Goal: Task Accomplishment & Management: Use online tool/utility

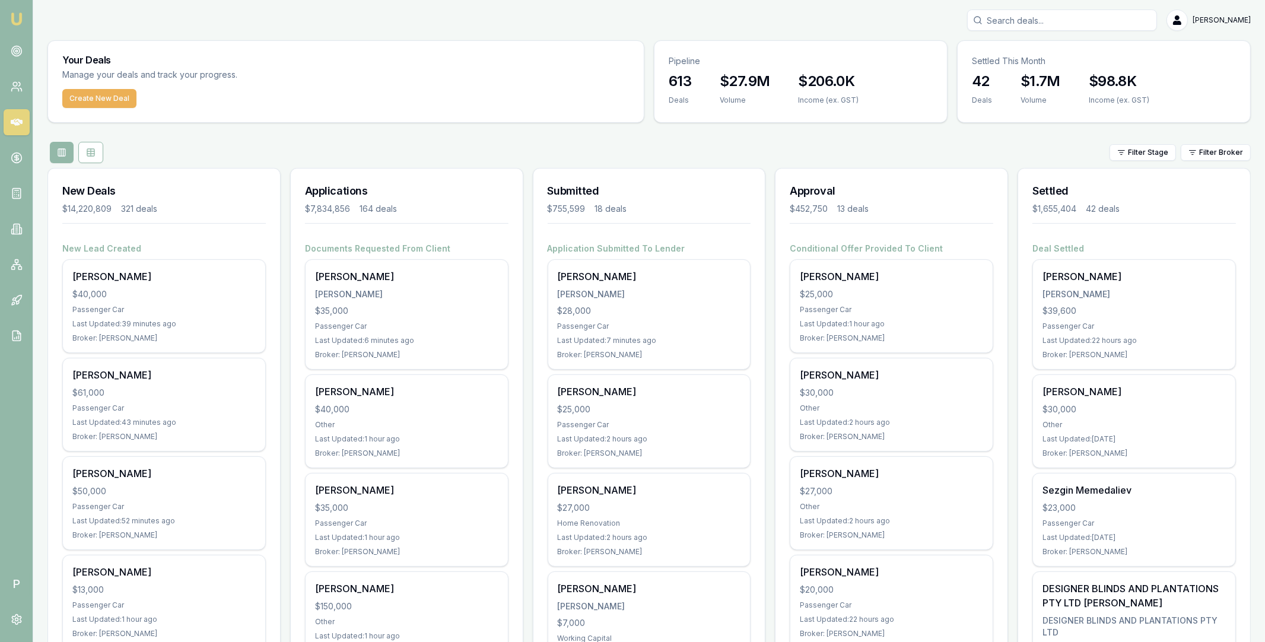
click at [1018, 18] on input "Search deals" at bounding box center [1062, 19] width 190 height 21
click at [19, 266] on rect at bounding box center [19, 267] width 3 height 3
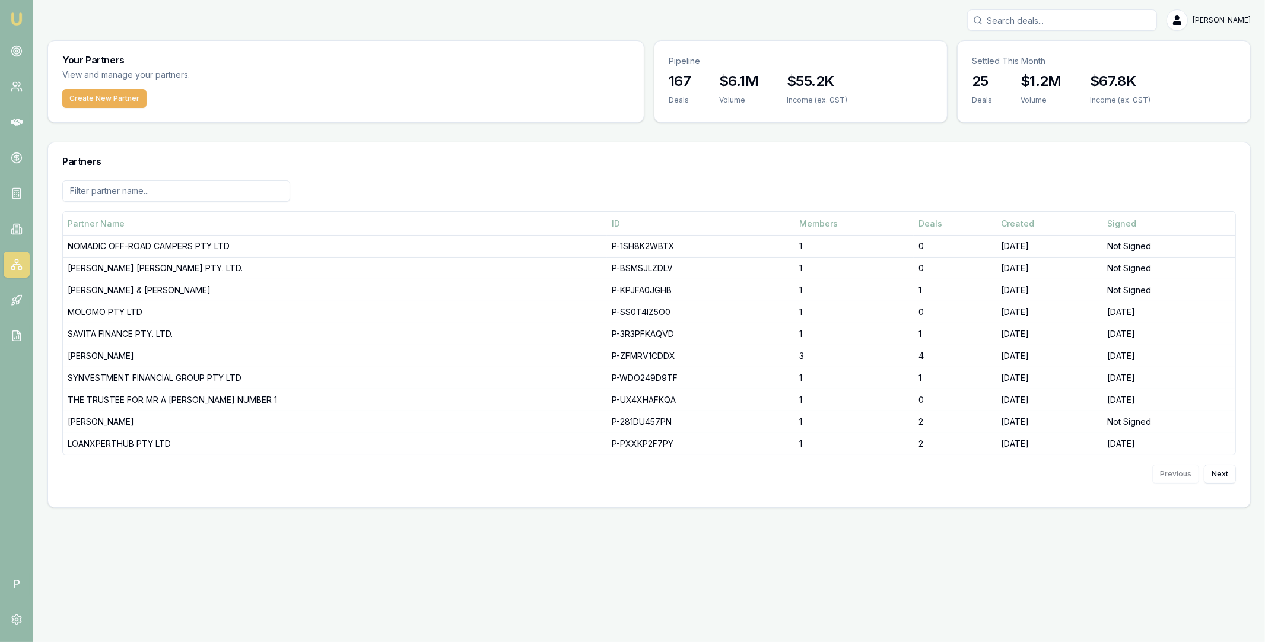
click at [158, 185] on input at bounding box center [176, 190] width 228 height 21
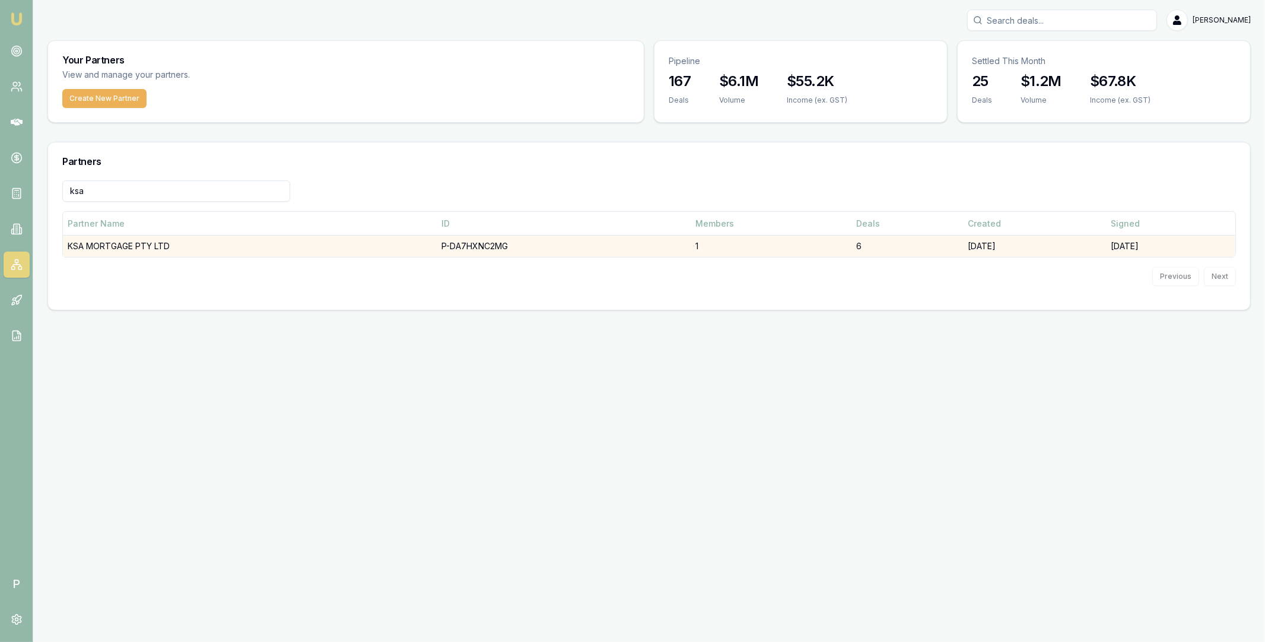
type input "ksa"
click at [238, 244] on td "KSA MORTGAGE PTY LTD" at bounding box center [250, 247] width 374 height 22
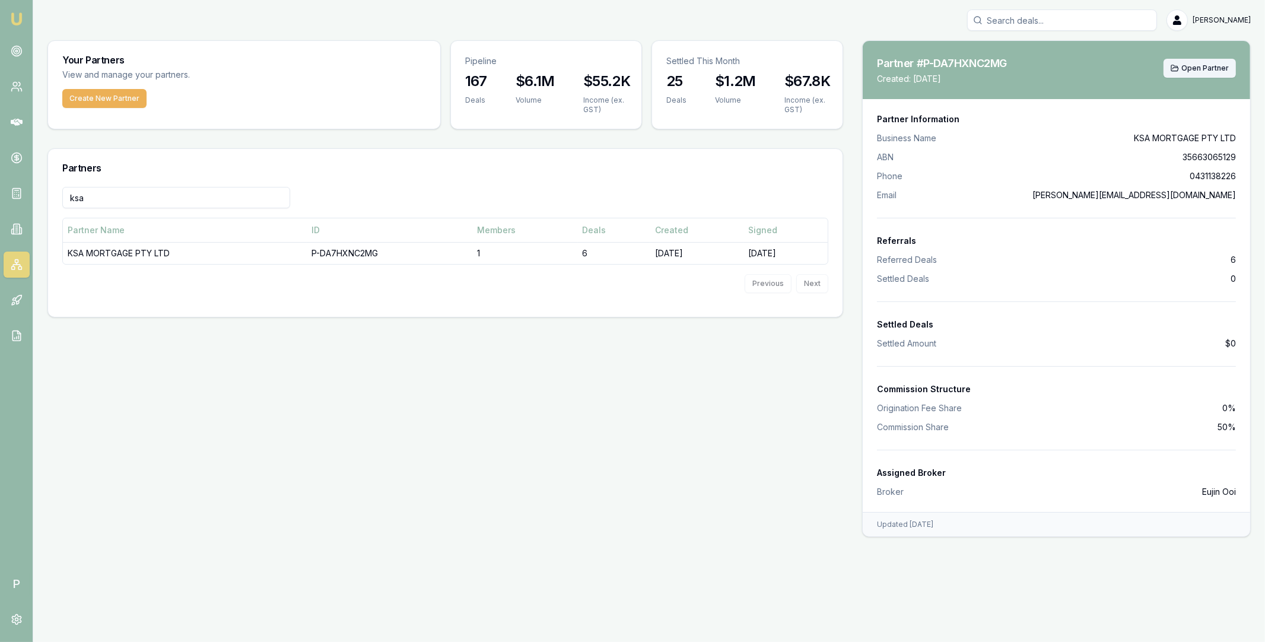
click at [1201, 66] on span "Open Partner" at bounding box center [1204, 67] width 47 height 9
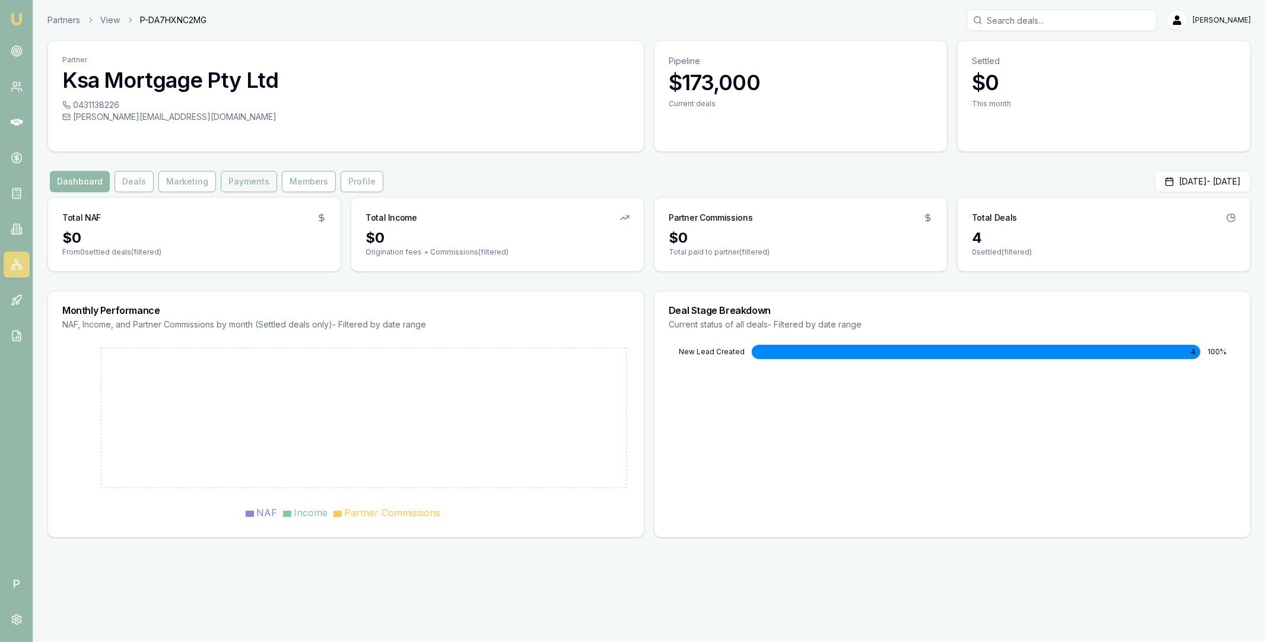
click at [243, 181] on button "Payments" at bounding box center [249, 181] width 56 height 21
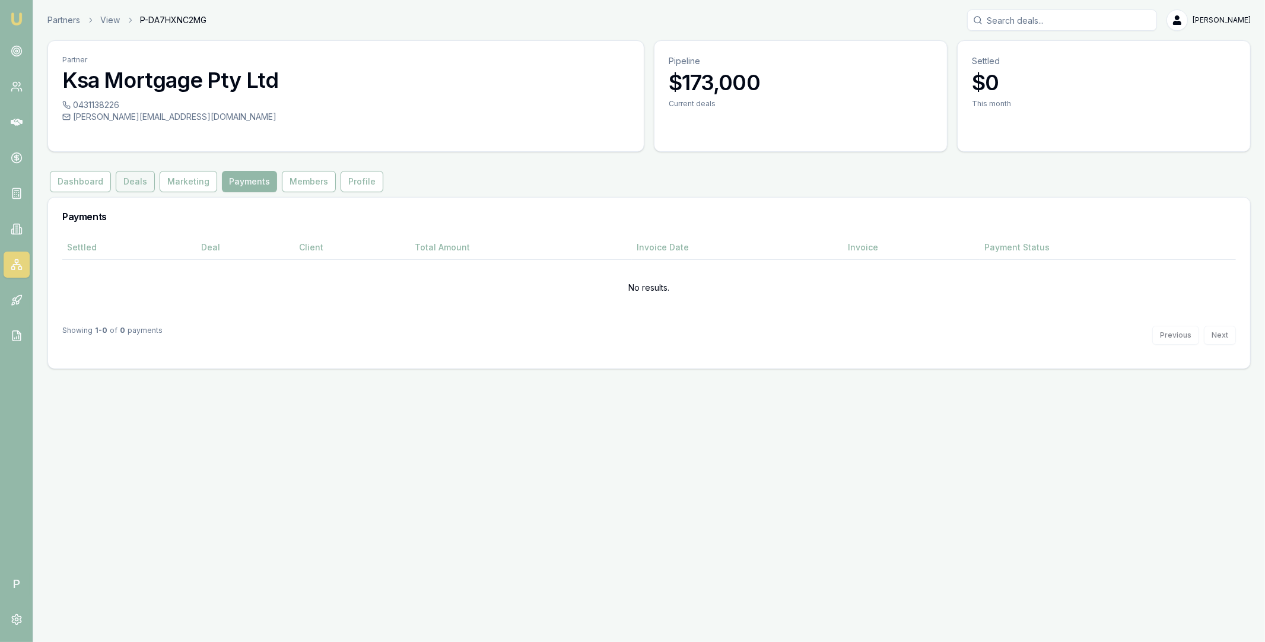
click at [137, 182] on button "Deals" at bounding box center [135, 181] width 39 height 21
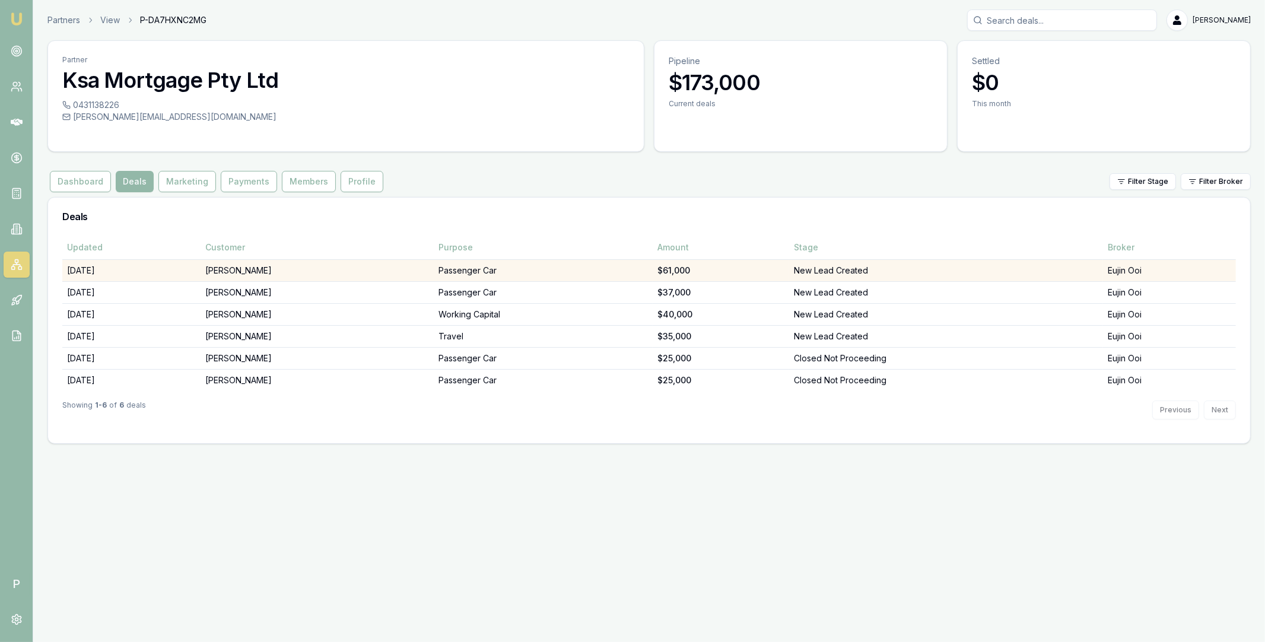
click at [298, 268] on td "[PERSON_NAME]" at bounding box center [317, 270] width 233 height 22
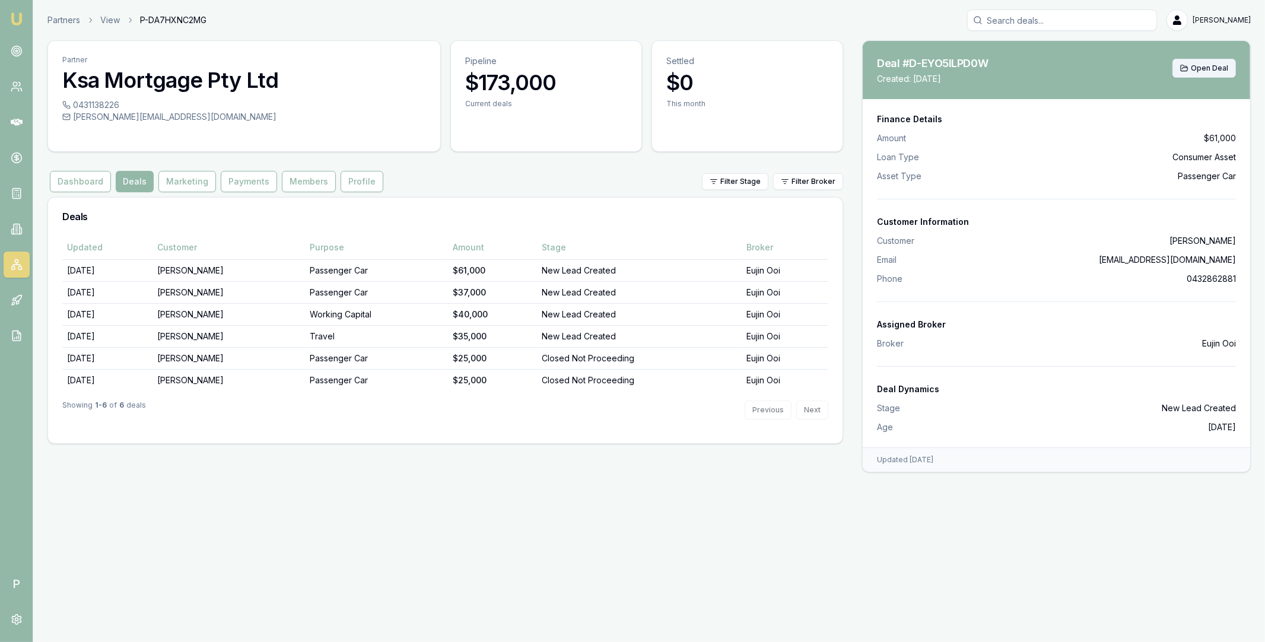
click at [1213, 69] on span "Open Deal" at bounding box center [1209, 67] width 37 height 9
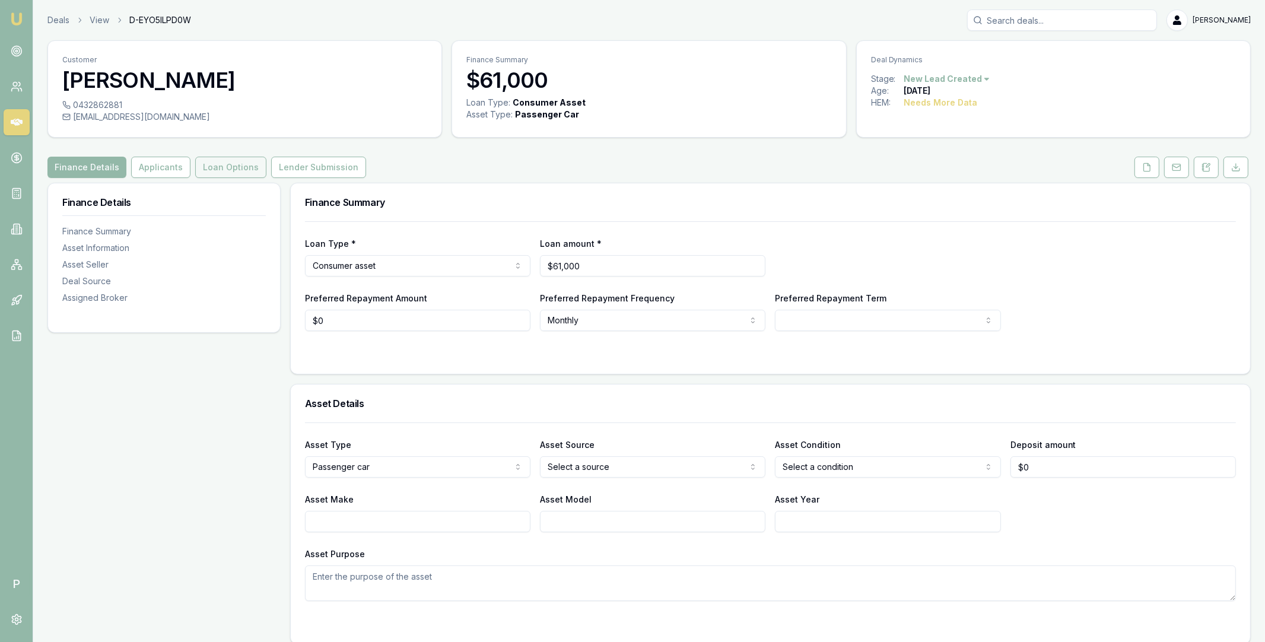
click at [243, 169] on button "Loan Options" at bounding box center [230, 167] width 71 height 21
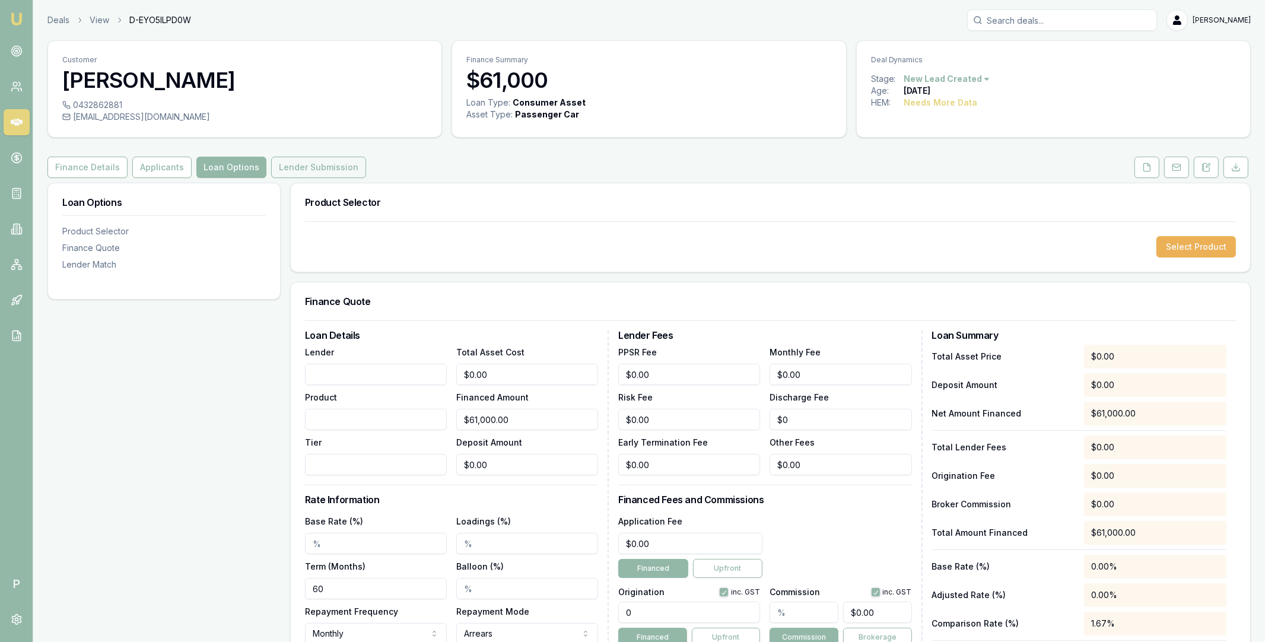
click at [286, 167] on button "Lender Submission" at bounding box center [318, 167] width 95 height 21
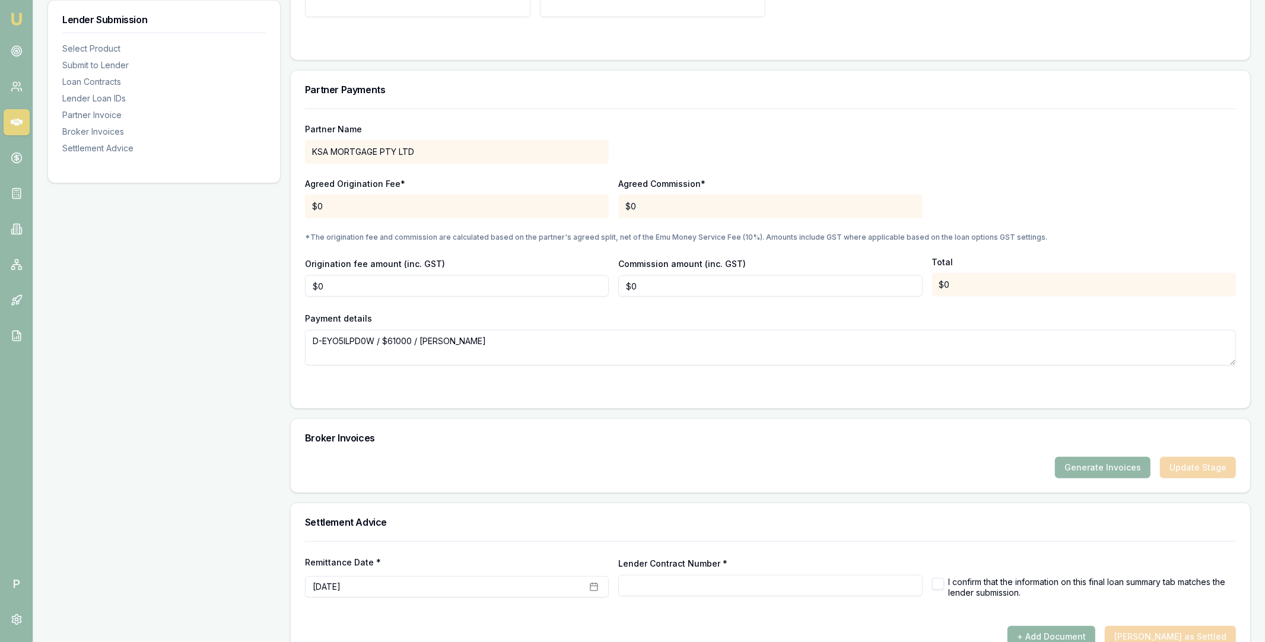
scroll to position [929, 0]
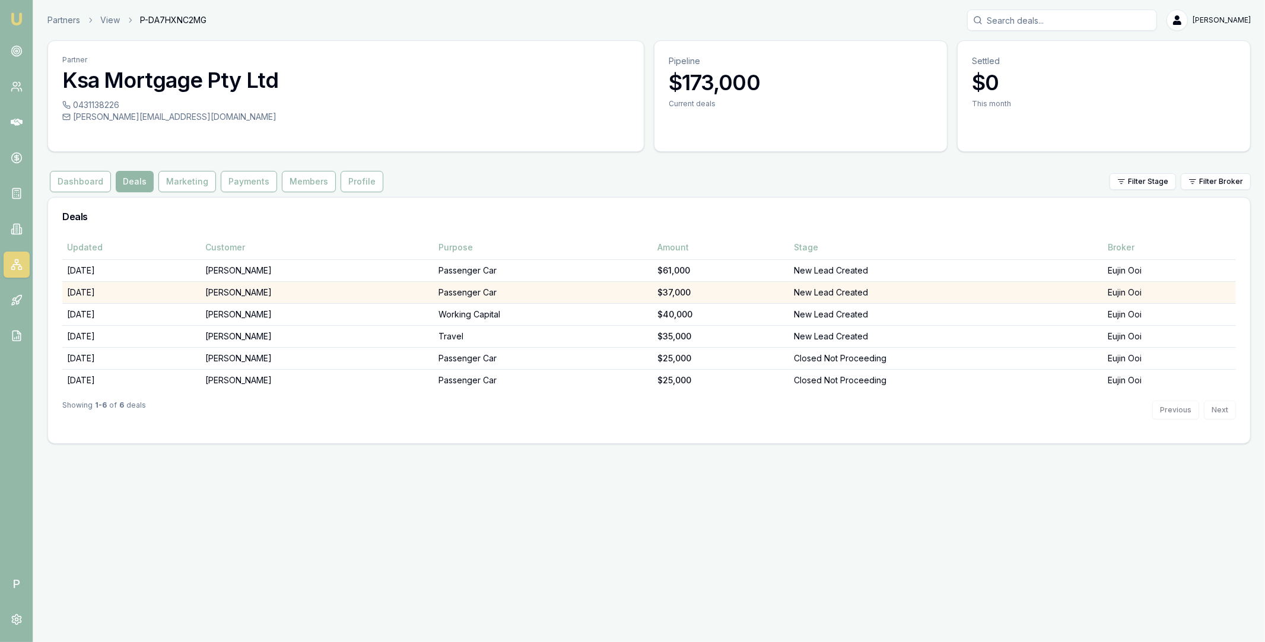
click at [287, 290] on td "Manpreet kaur" at bounding box center [317, 292] width 233 height 22
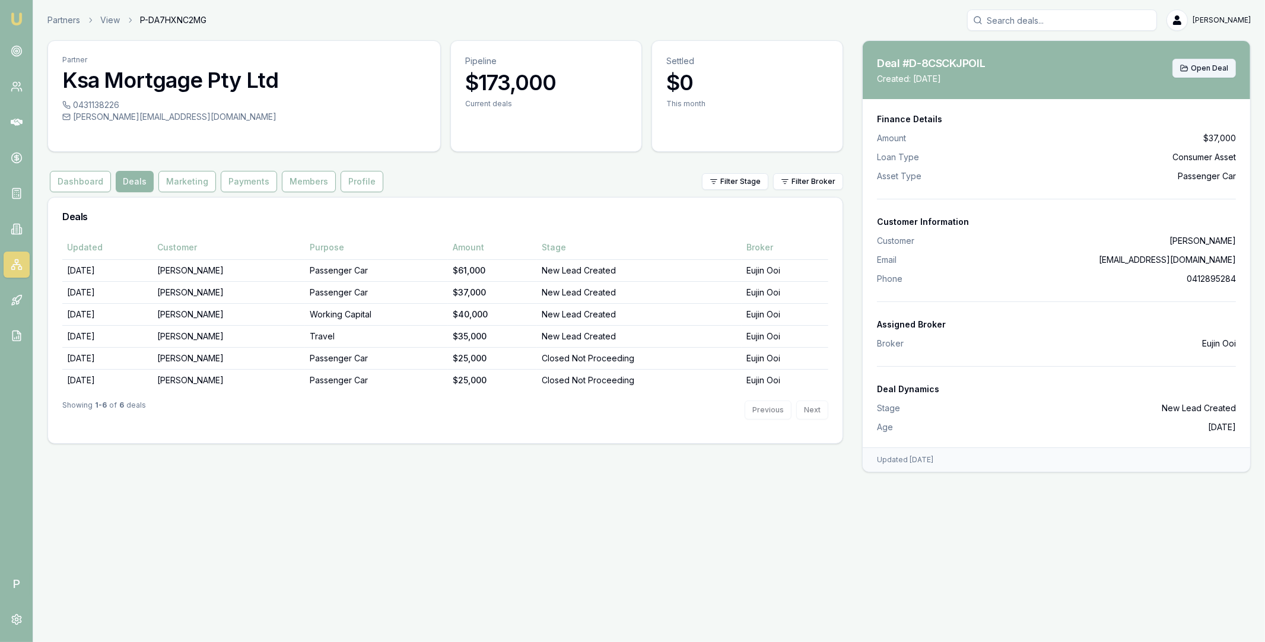
click at [1214, 62] on button "Open Deal" at bounding box center [1203, 68] width 63 height 19
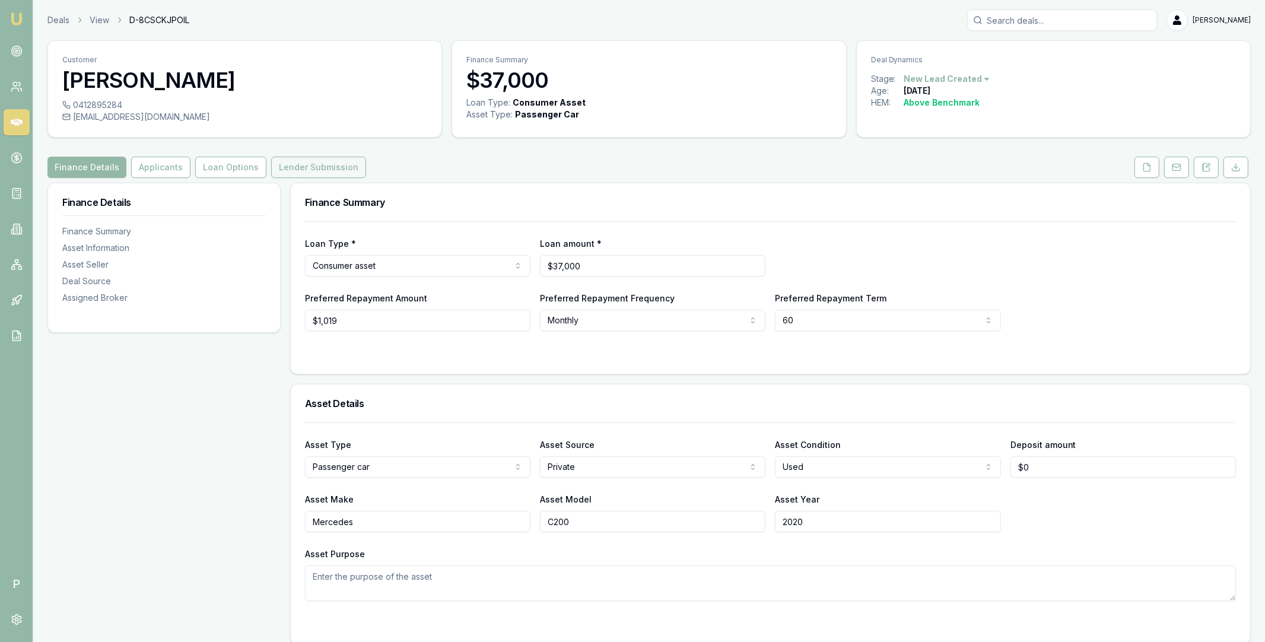
click at [341, 164] on button "Lender Submission" at bounding box center [318, 167] width 95 height 21
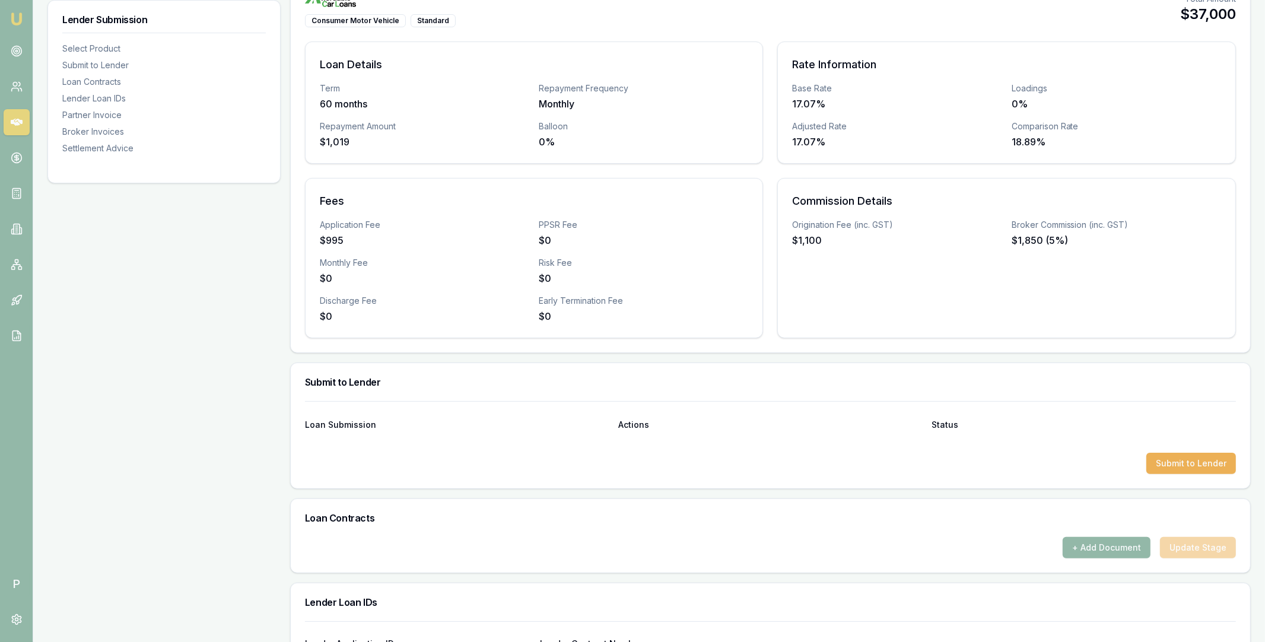
scroll to position [275, 0]
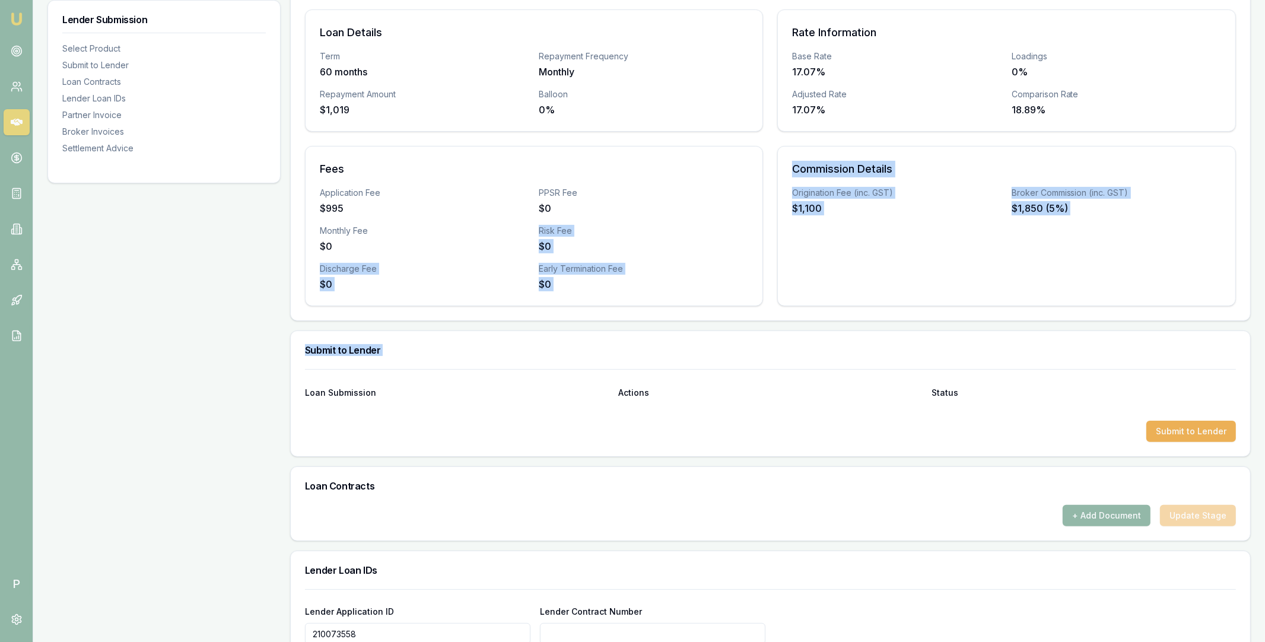
drag, startPoint x: 455, startPoint y: 253, endPoint x: 540, endPoint y: 379, distance: 151.7
click at [540, 379] on div "Product Summary Consumer Motor Vehicle Standard Total Amount $37,000 Loan Detai…" at bounding box center [770, 598] width 961 height 1382
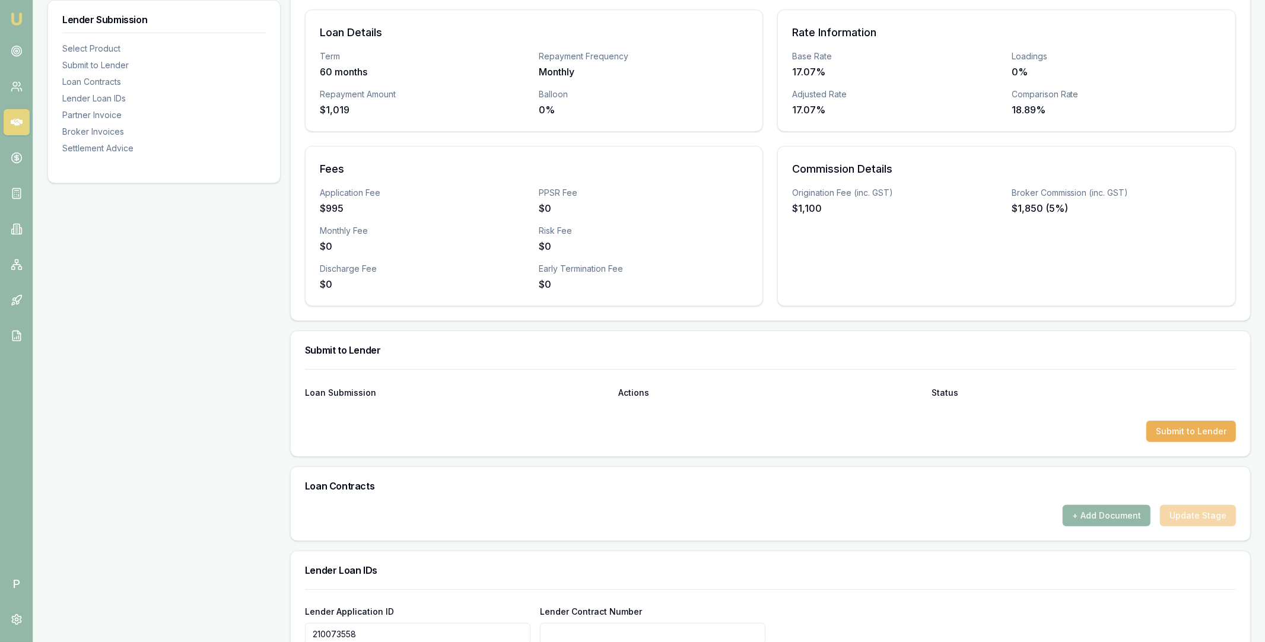
click at [75, 359] on div "Lender Submission Select Product Submit to Lender Loan Contracts Lender Loan ID…" at bounding box center [163, 598] width 233 height 1382
click at [20, 581] on span "P" at bounding box center [17, 584] width 26 height 26
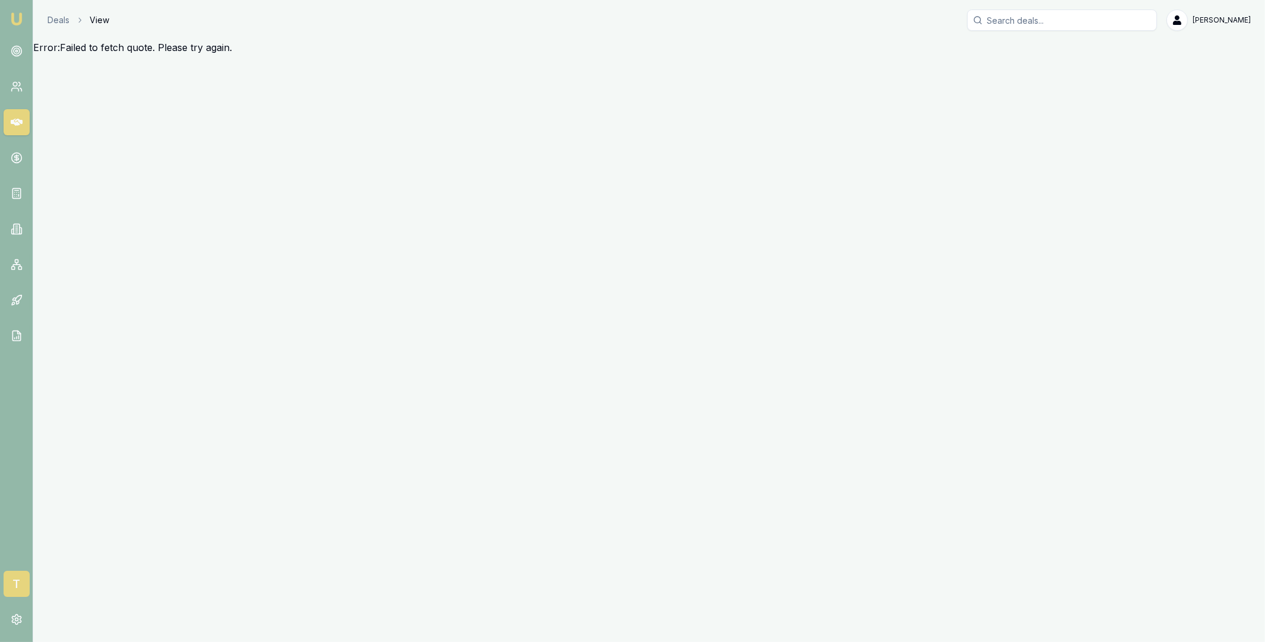
click at [14, 582] on span "T" at bounding box center [17, 584] width 26 height 26
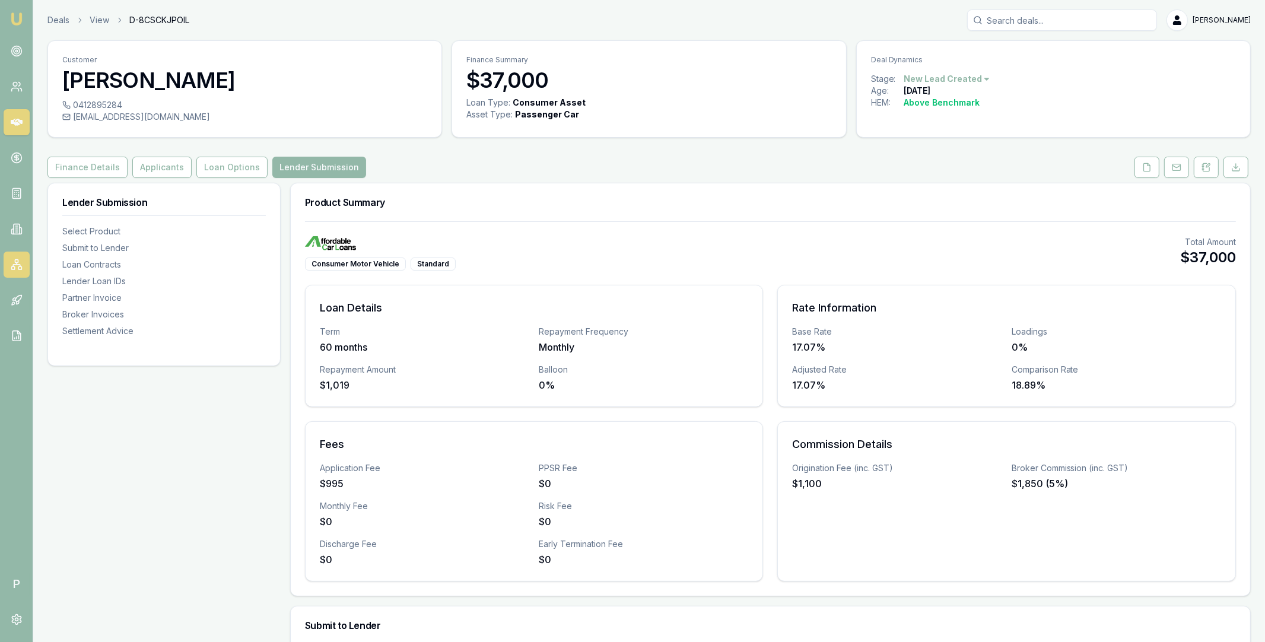
click at [17, 260] on icon at bounding box center [17, 265] width 12 height 12
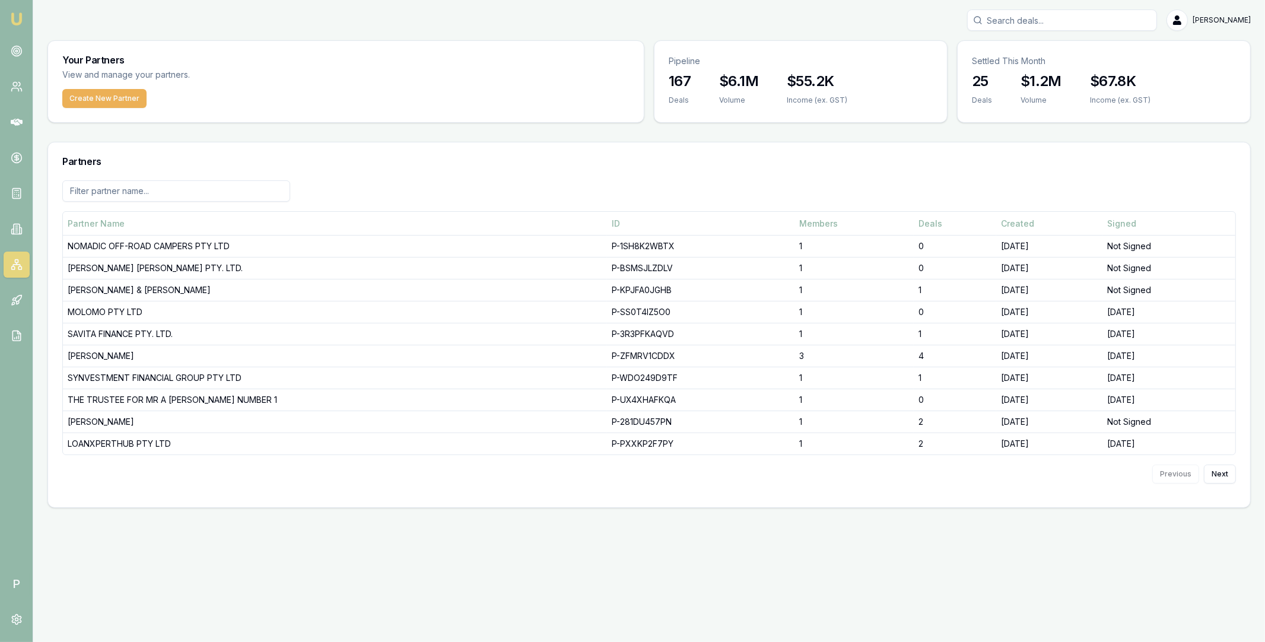
click at [140, 189] on input at bounding box center [176, 190] width 228 height 21
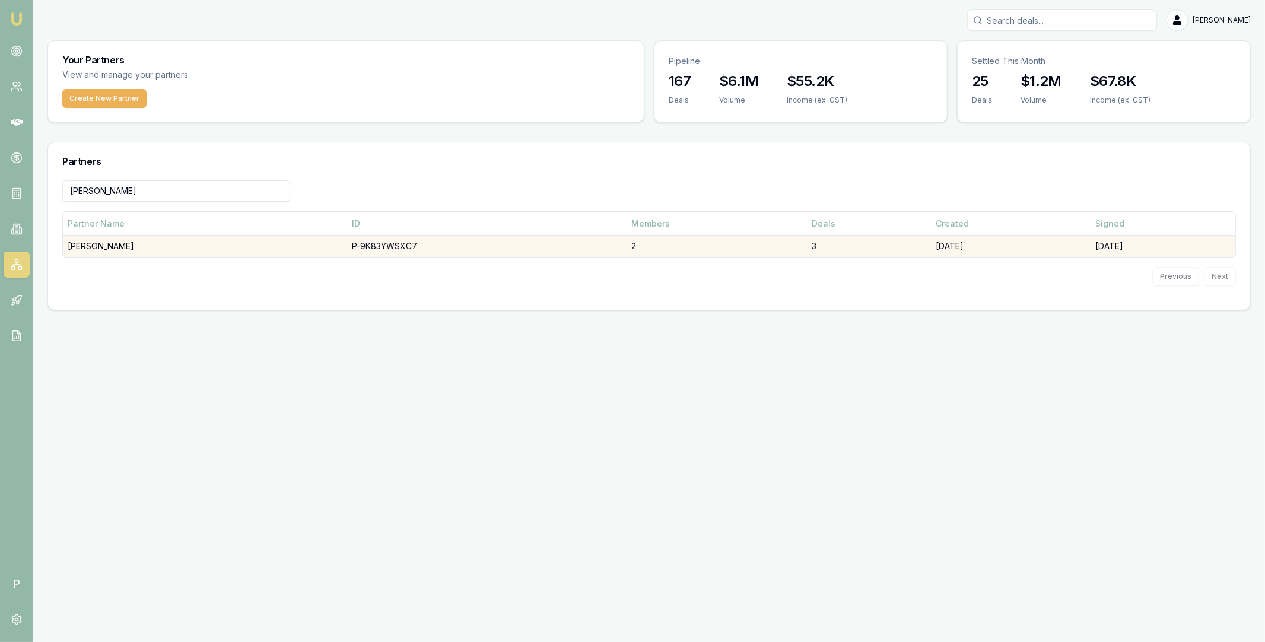
type input "lee"
click at [178, 246] on td "[PERSON_NAME]" at bounding box center [205, 247] width 284 height 22
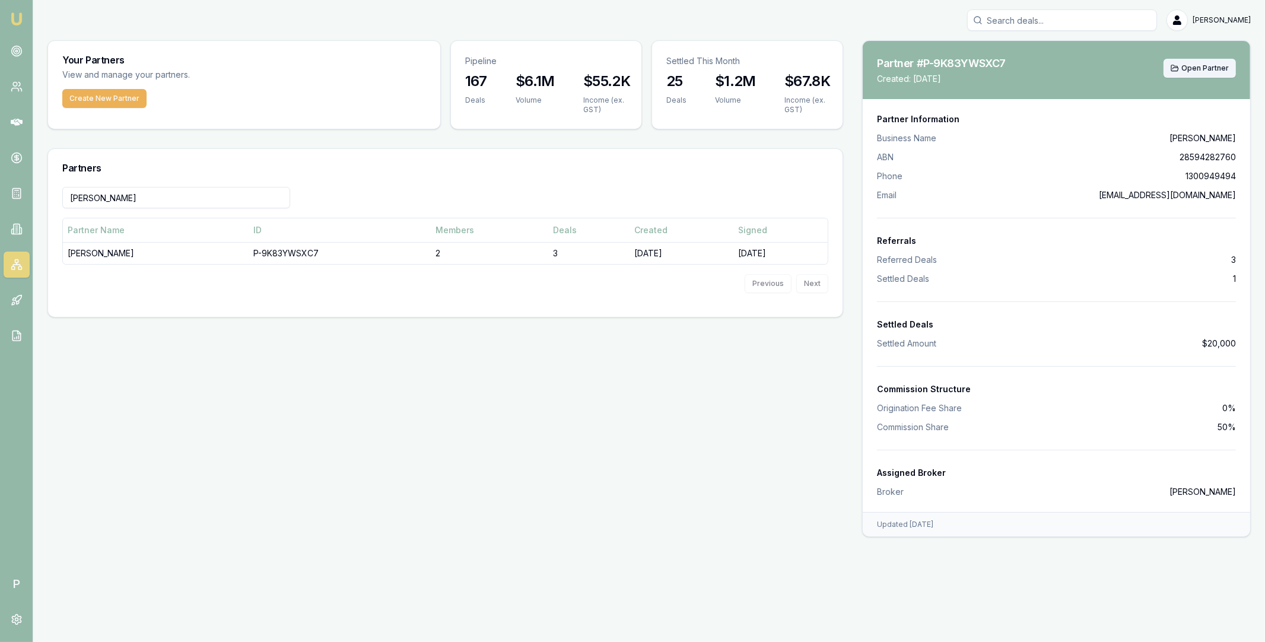
click at [1196, 68] on span "Open Partner" at bounding box center [1204, 67] width 47 height 9
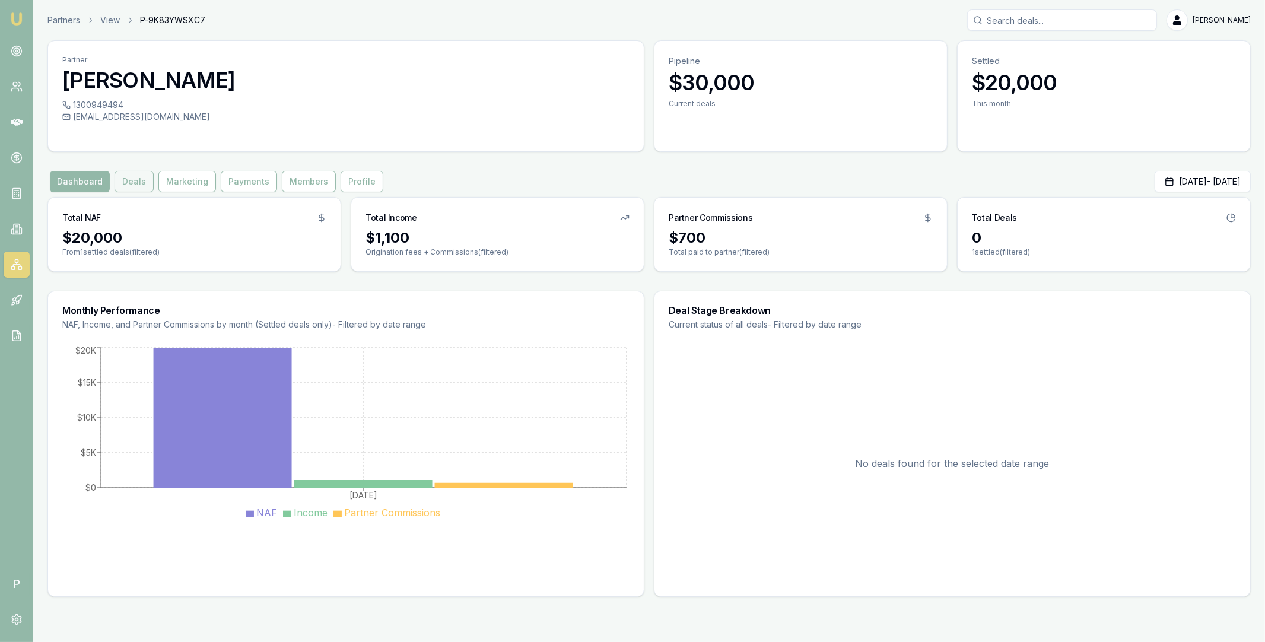
click at [138, 187] on button "Deals" at bounding box center [134, 181] width 39 height 21
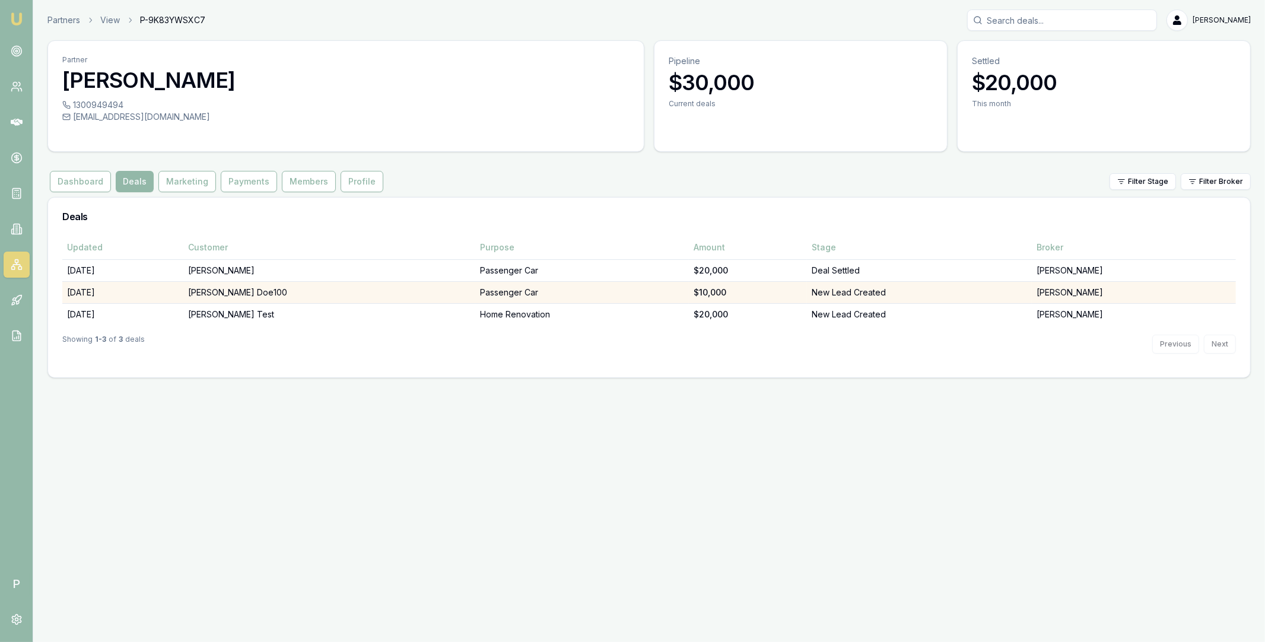
click at [265, 291] on td "[PERSON_NAME] Doe100" at bounding box center [329, 292] width 292 height 22
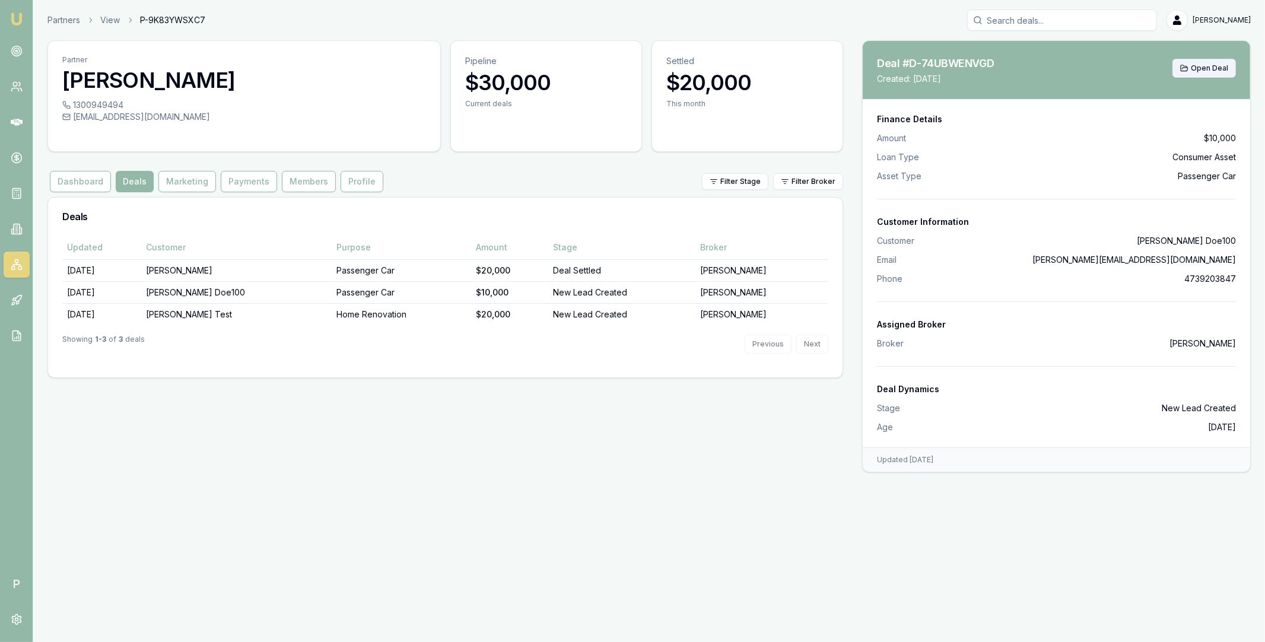
click at [1205, 69] on span "Open Deal" at bounding box center [1209, 67] width 37 height 9
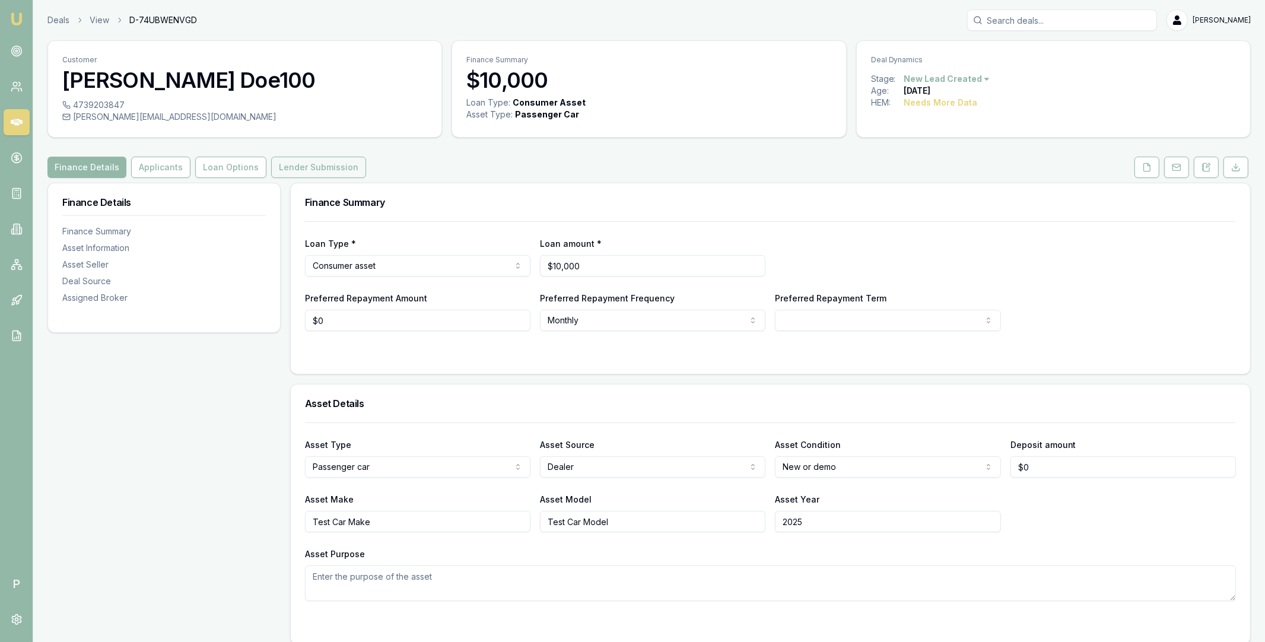
click at [289, 172] on button "Lender Submission" at bounding box center [318, 167] width 95 height 21
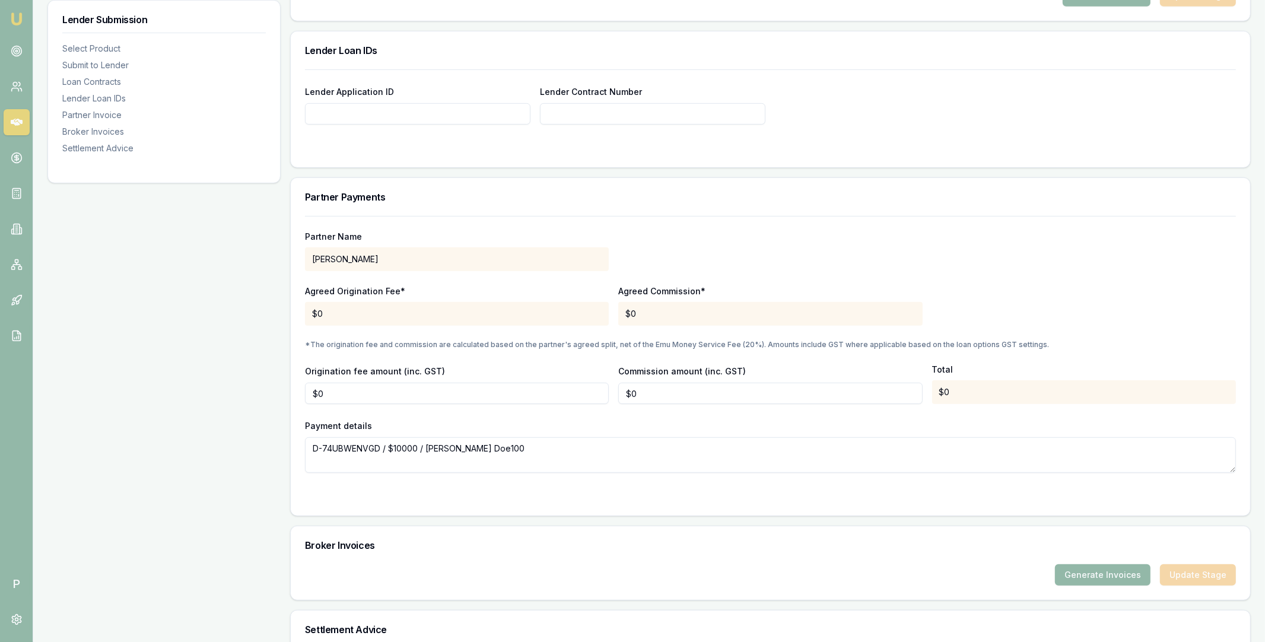
scroll to position [817, 0]
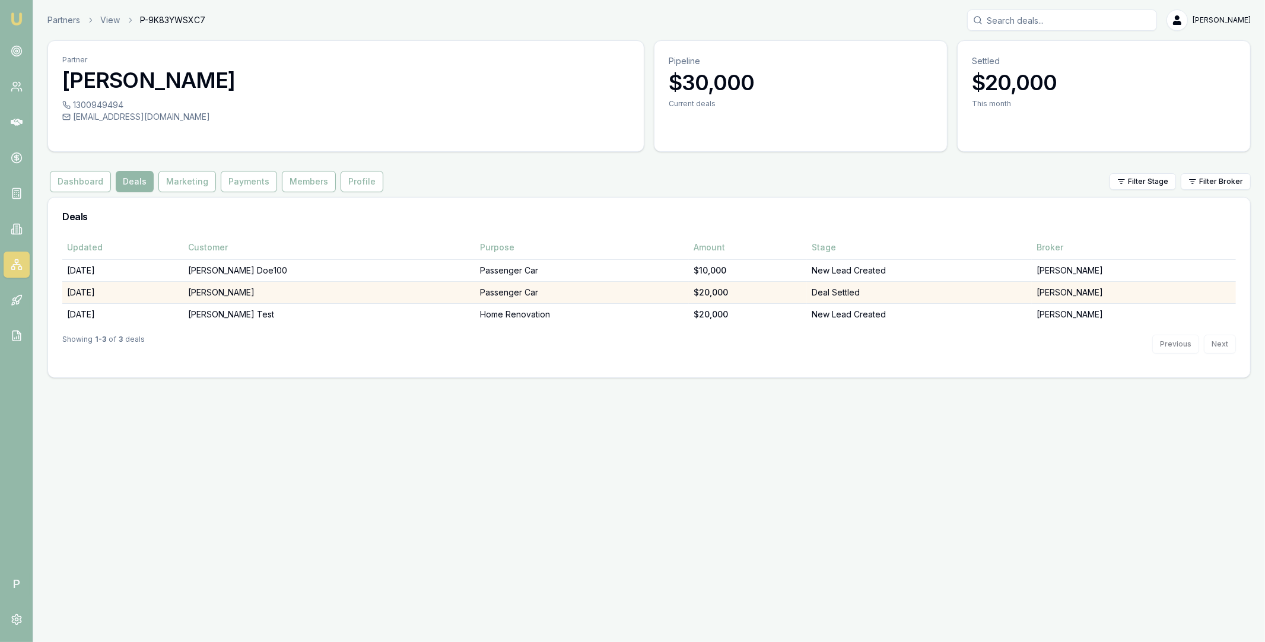
click at [475, 284] on td "Passenger Car" at bounding box center [582, 292] width 214 height 22
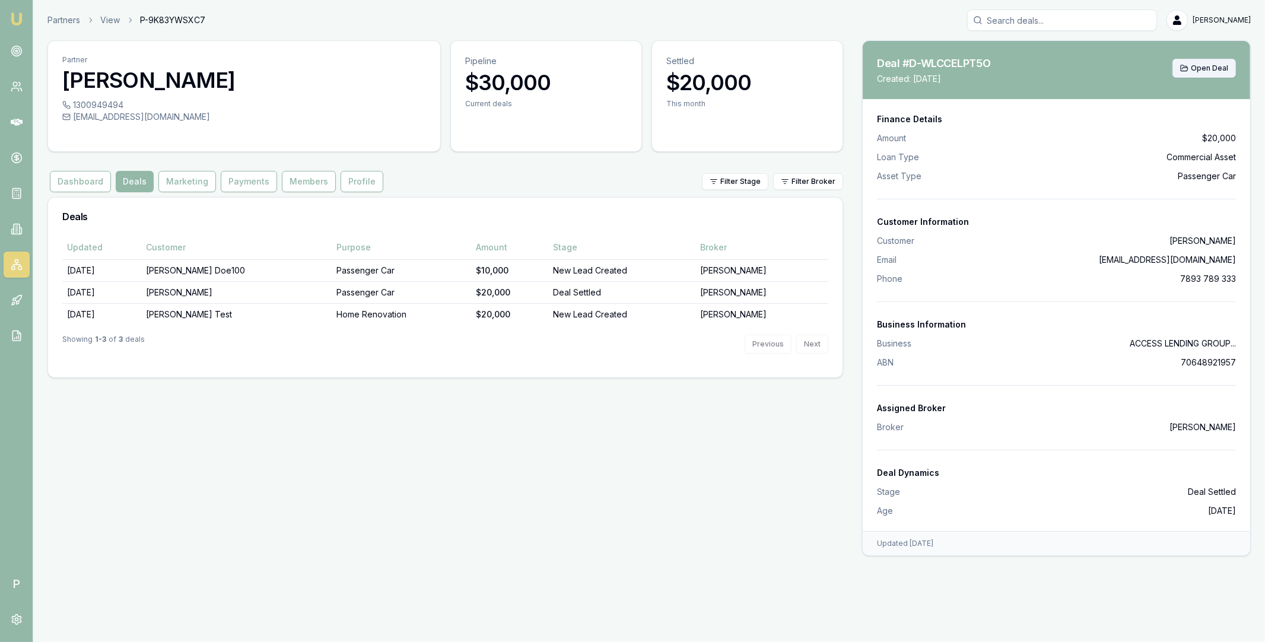
click at [1206, 67] on span "Open Deal" at bounding box center [1209, 67] width 37 height 9
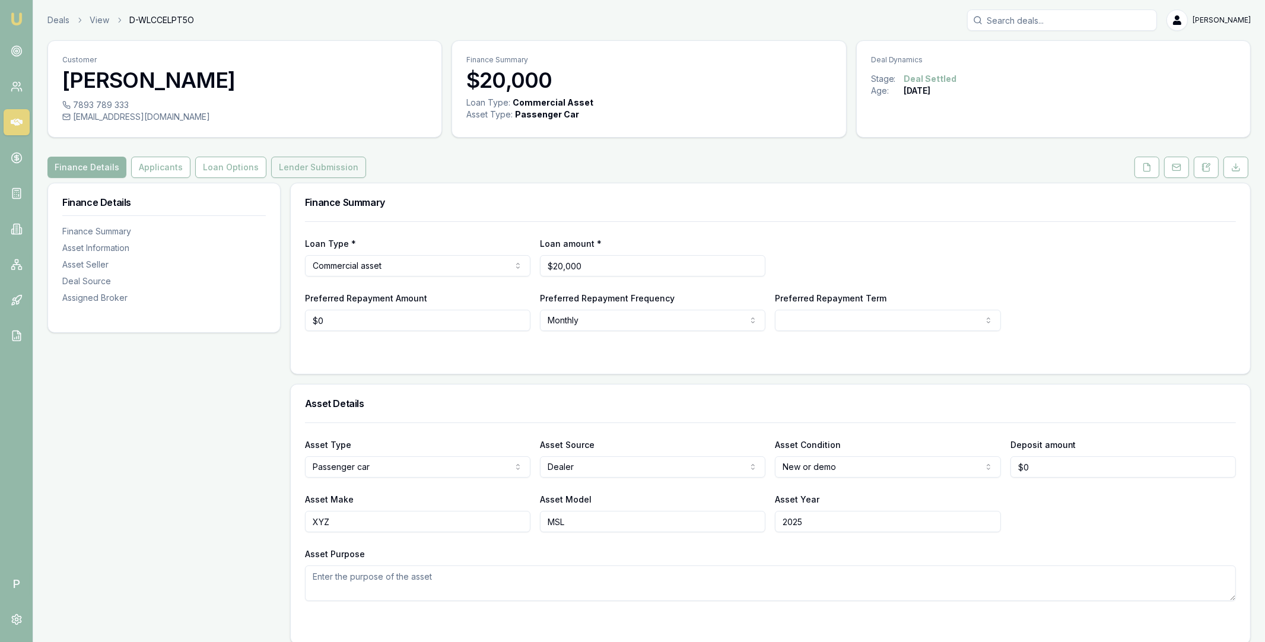
click at [306, 163] on button "Lender Submission" at bounding box center [318, 167] width 95 height 21
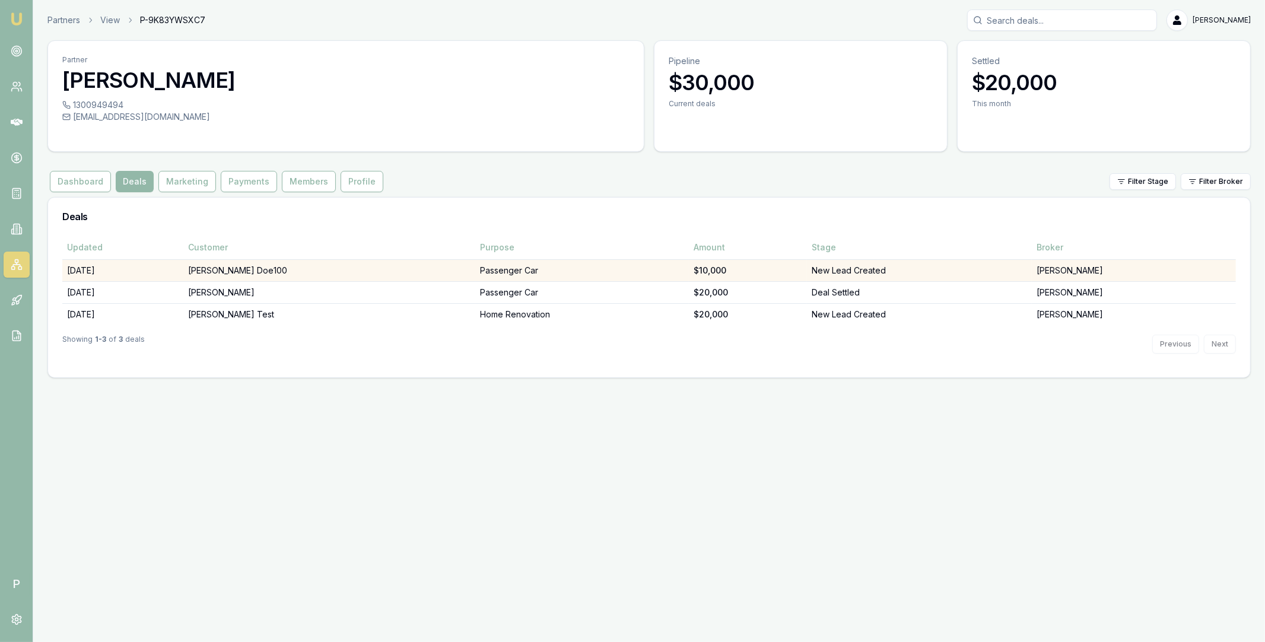
click at [495, 267] on td "Passenger Car" at bounding box center [582, 270] width 214 height 22
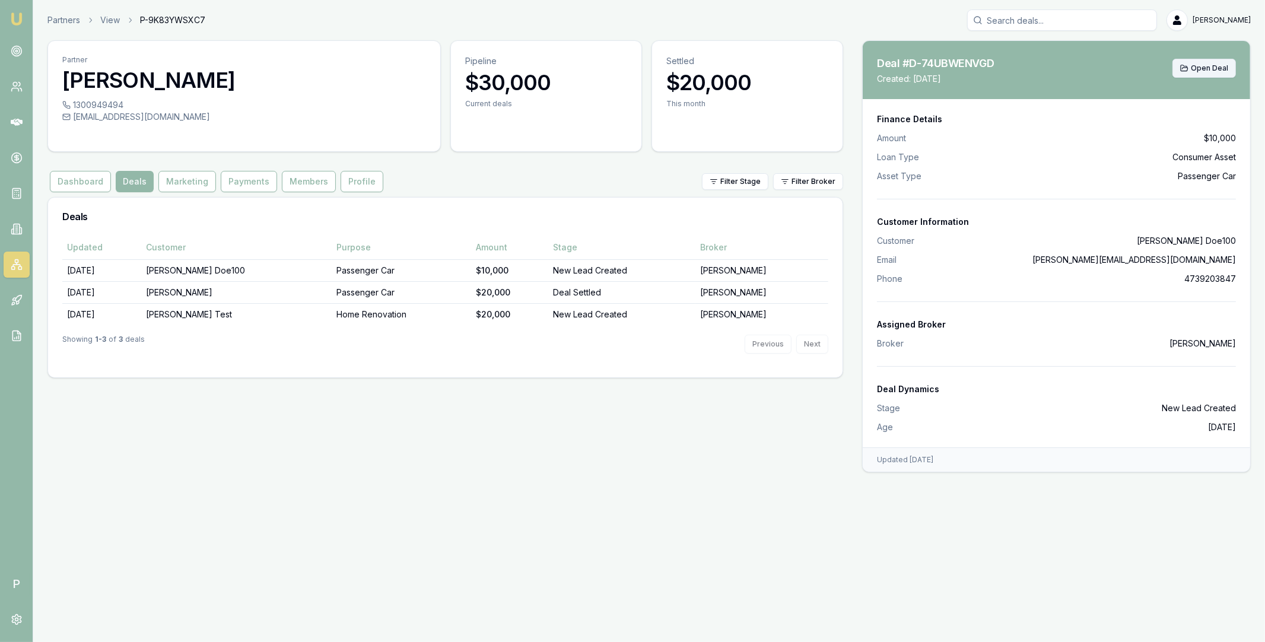
click at [1199, 68] on span "Open Deal" at bounding box center [1209, 67] width 37 height 9
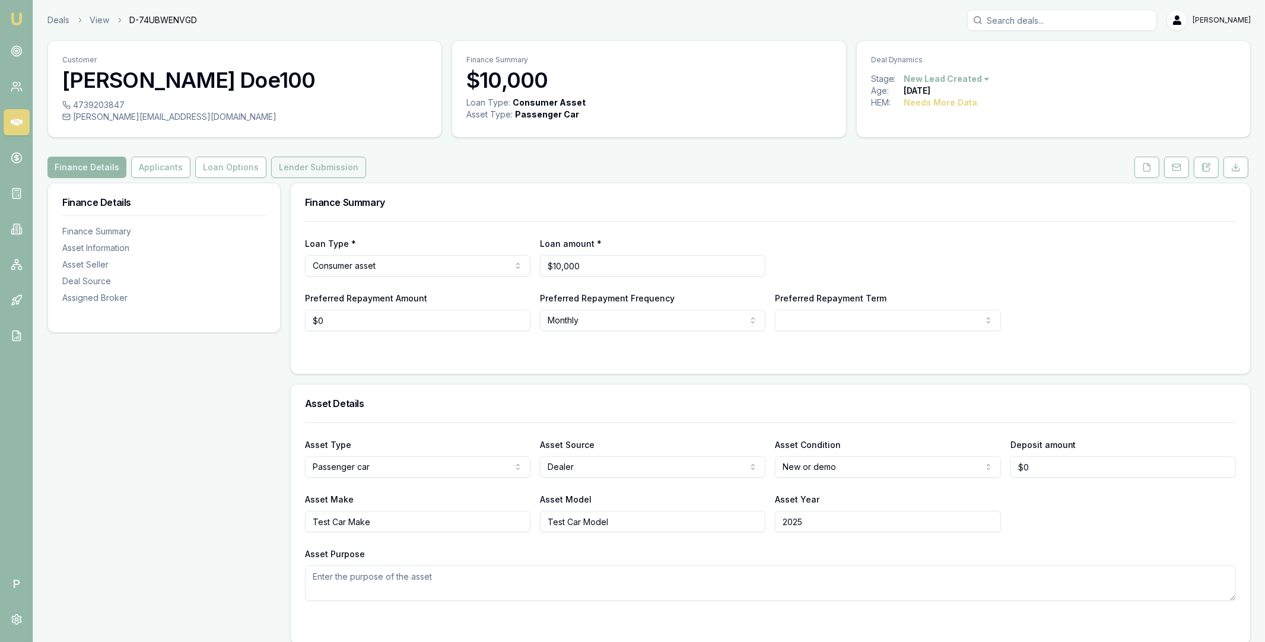
click at [319, 166] on button "Lender Submission" at bounding box center [318, 167] width 95 height 21
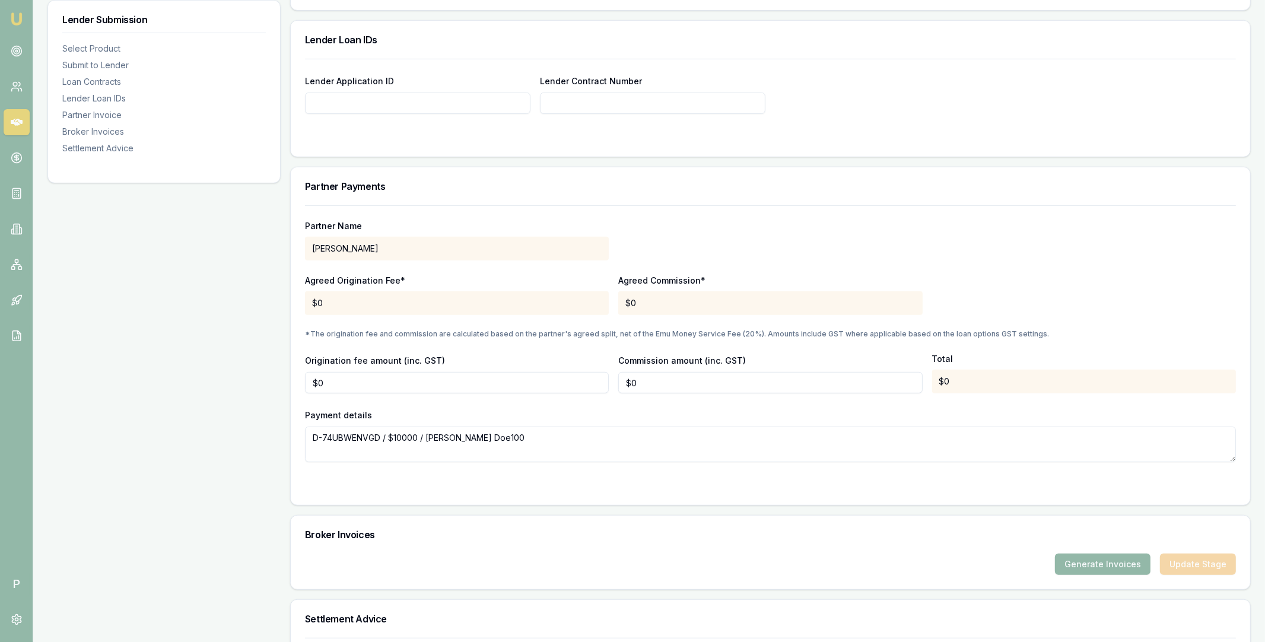
scroll to position [914, 0]
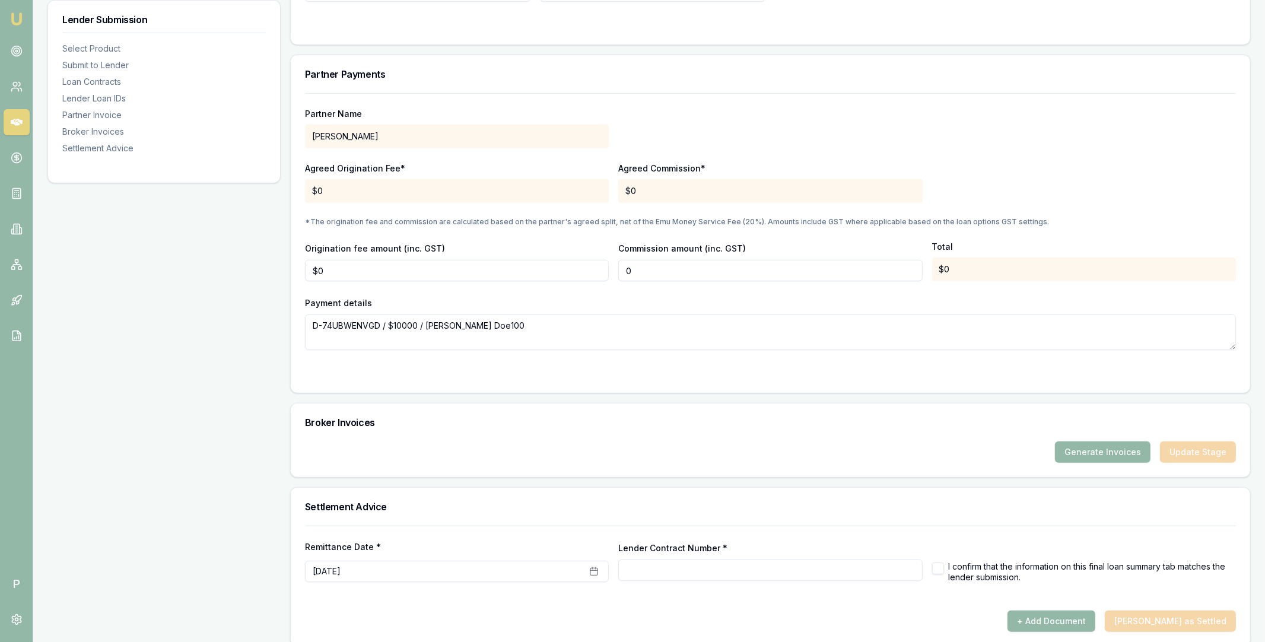
click at [658, 275] on input "0" at bounding box center [770, 270] width 304 height 21
type input "$200"
click at [673, 313] on div "Payment details D-74UBWENVGD / $10000 / John Doe100" at bounding box center [770, 322] width 931 height 55
